Goal: Find specific page/section: Find specific page/section

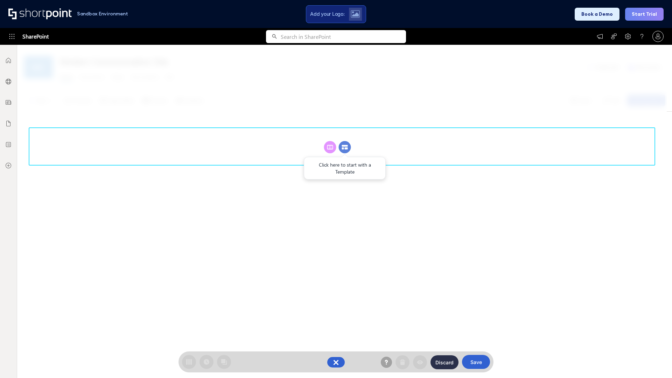
click at [345, 147] on circle at bounding box center [345, 147] width 12 height 12
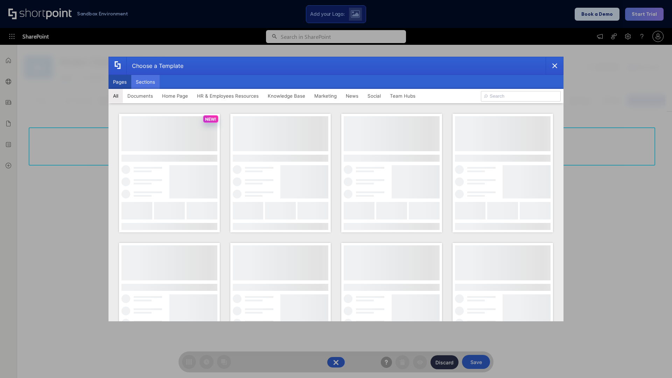
click at [145, 82] on button "Sections" at bounding box center [145, 82] width 28 height 14
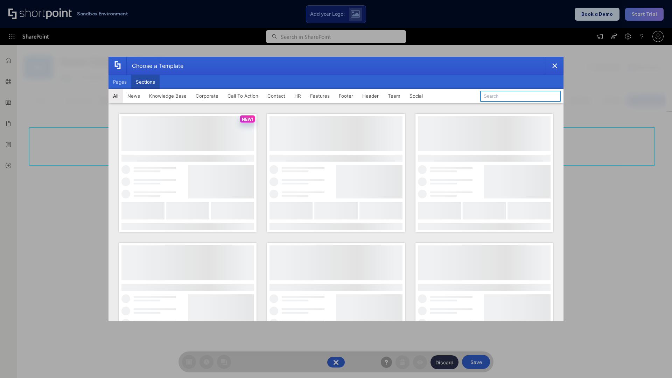
type input "Team Dashboard 1"
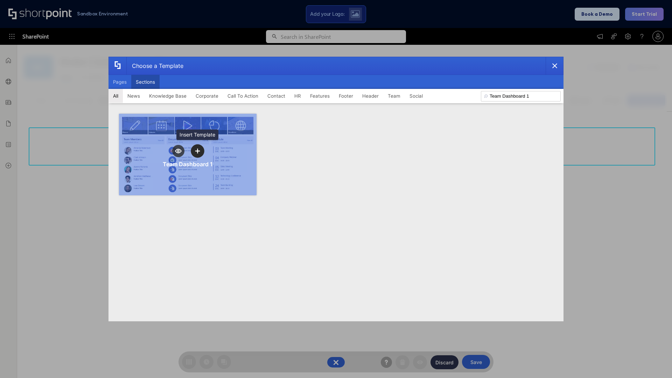
click at [197, 151] on icon "template selector" at bounding box center [197, 150] width 5 height 5
